Goal: Information Seeking & Learning: Learn about a topic

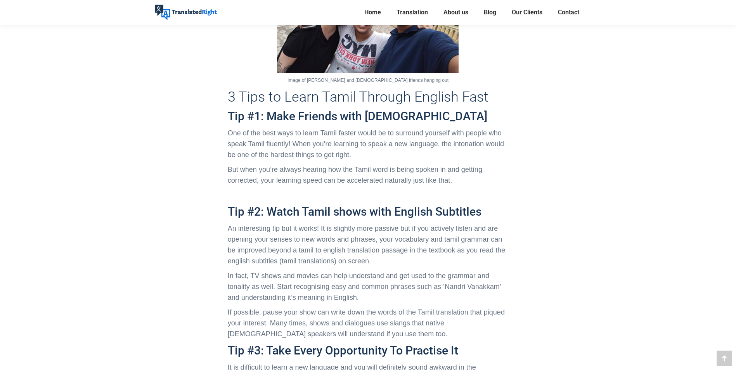
scroll to position [1281, 0]
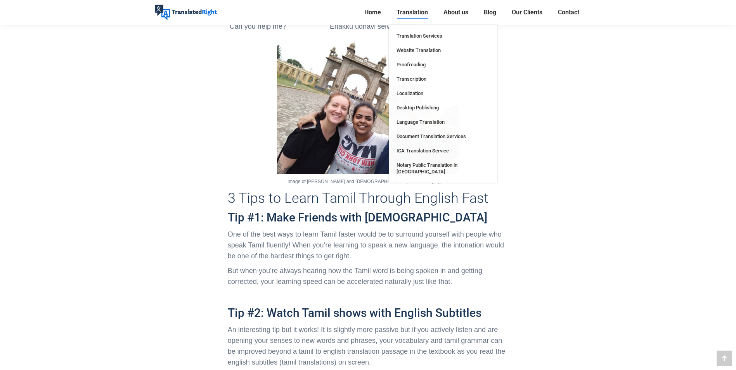
click at [400, 9] on span "Translation" at bounding box center [412, 13] width 31 height 8
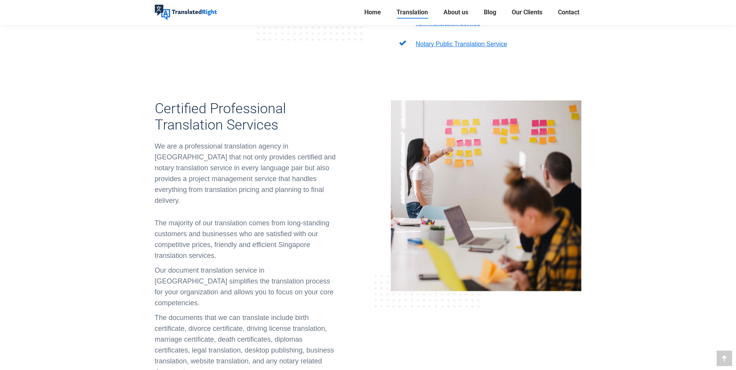
scroll to position [504, 0]
